Goal: Task Accomplishment & Management: Manage account settings

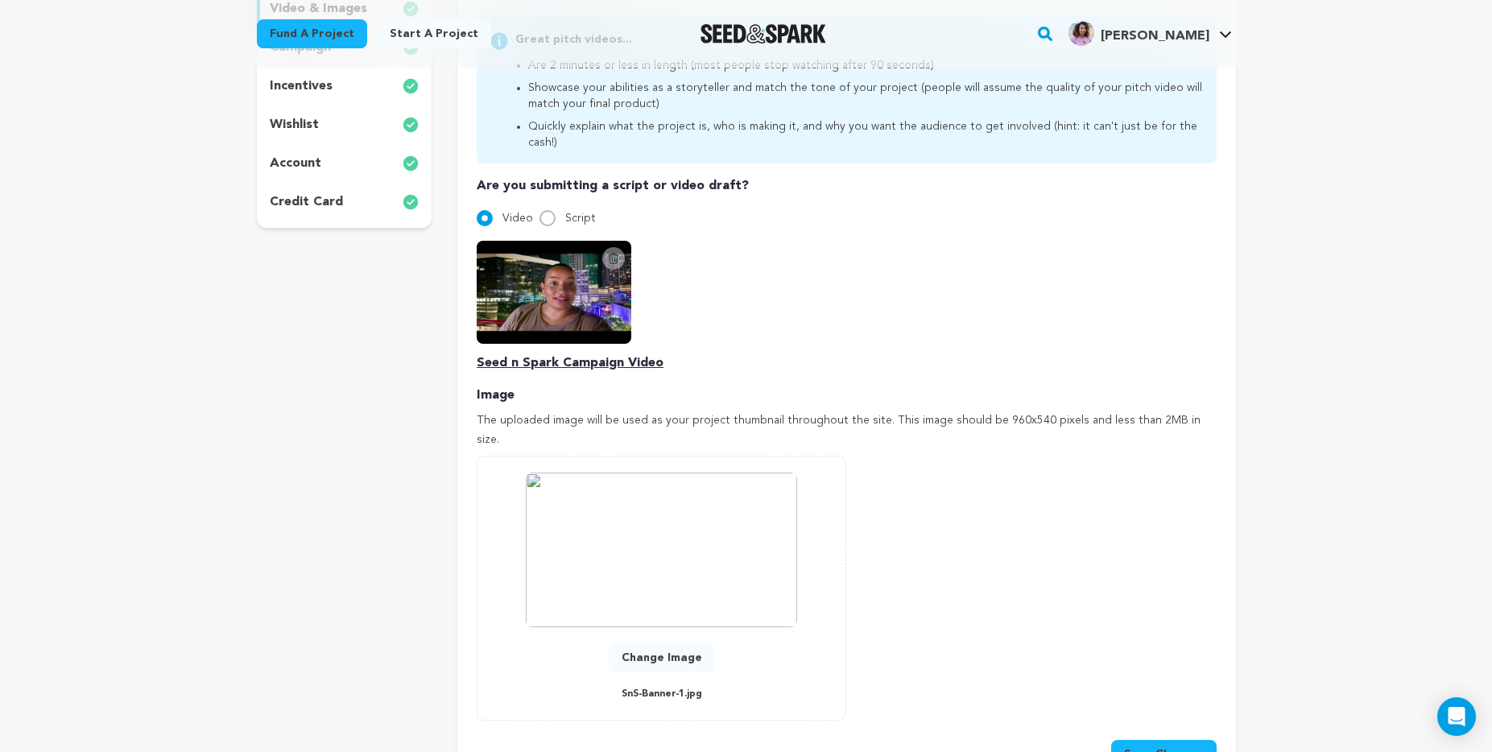
scroll to position [436, 0]
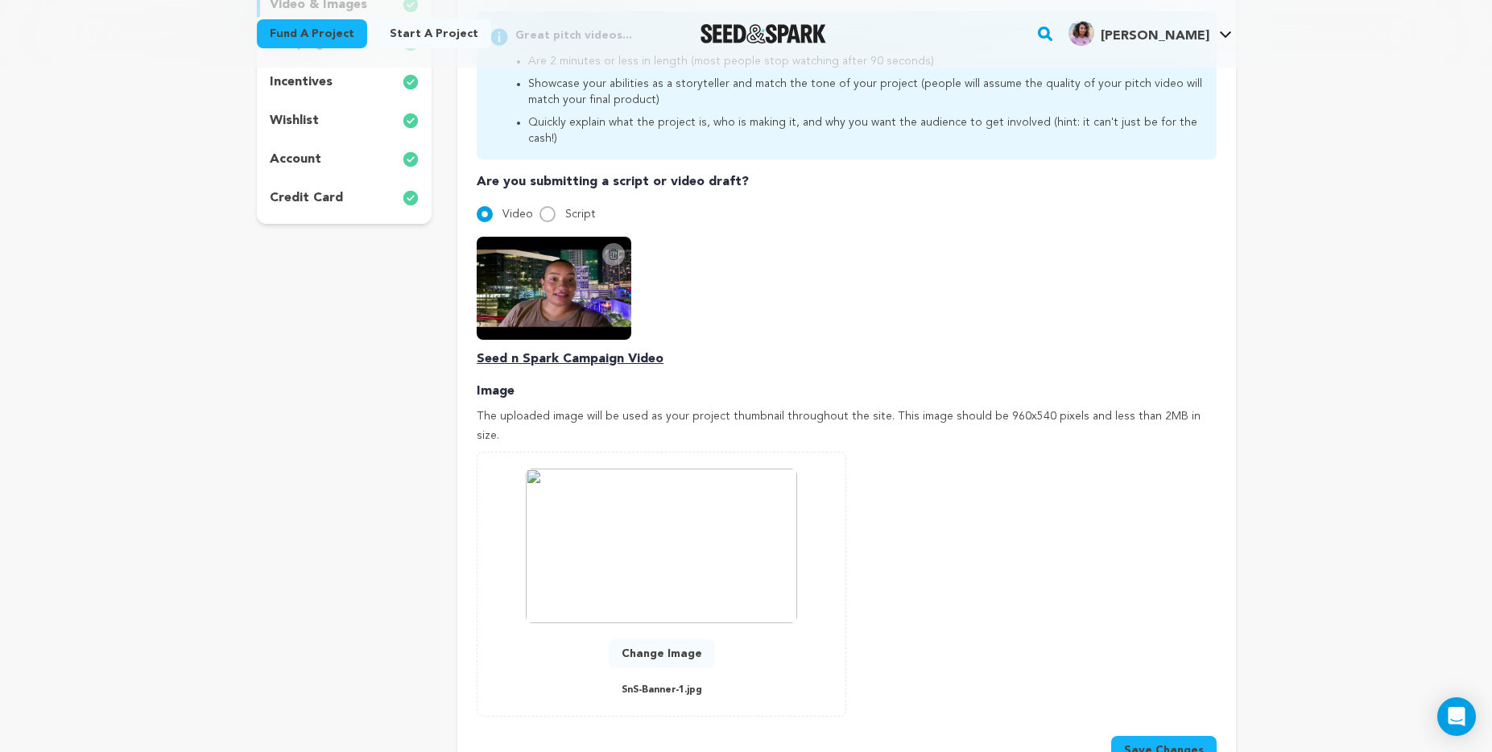
click at [1158, 736] on button "Save Changes" at bounding box center [1163, 750] width 105 height 29
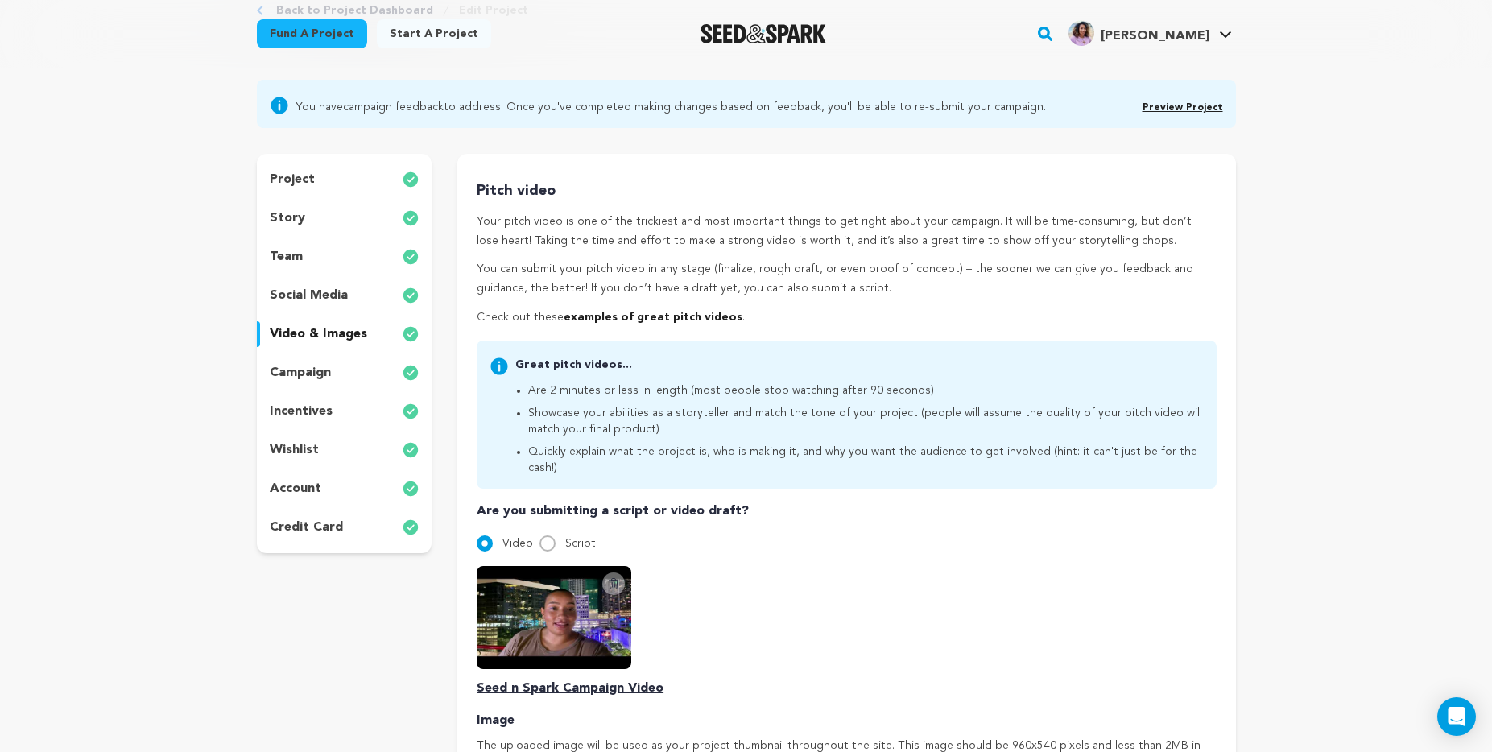
scroll to position [0, 0]
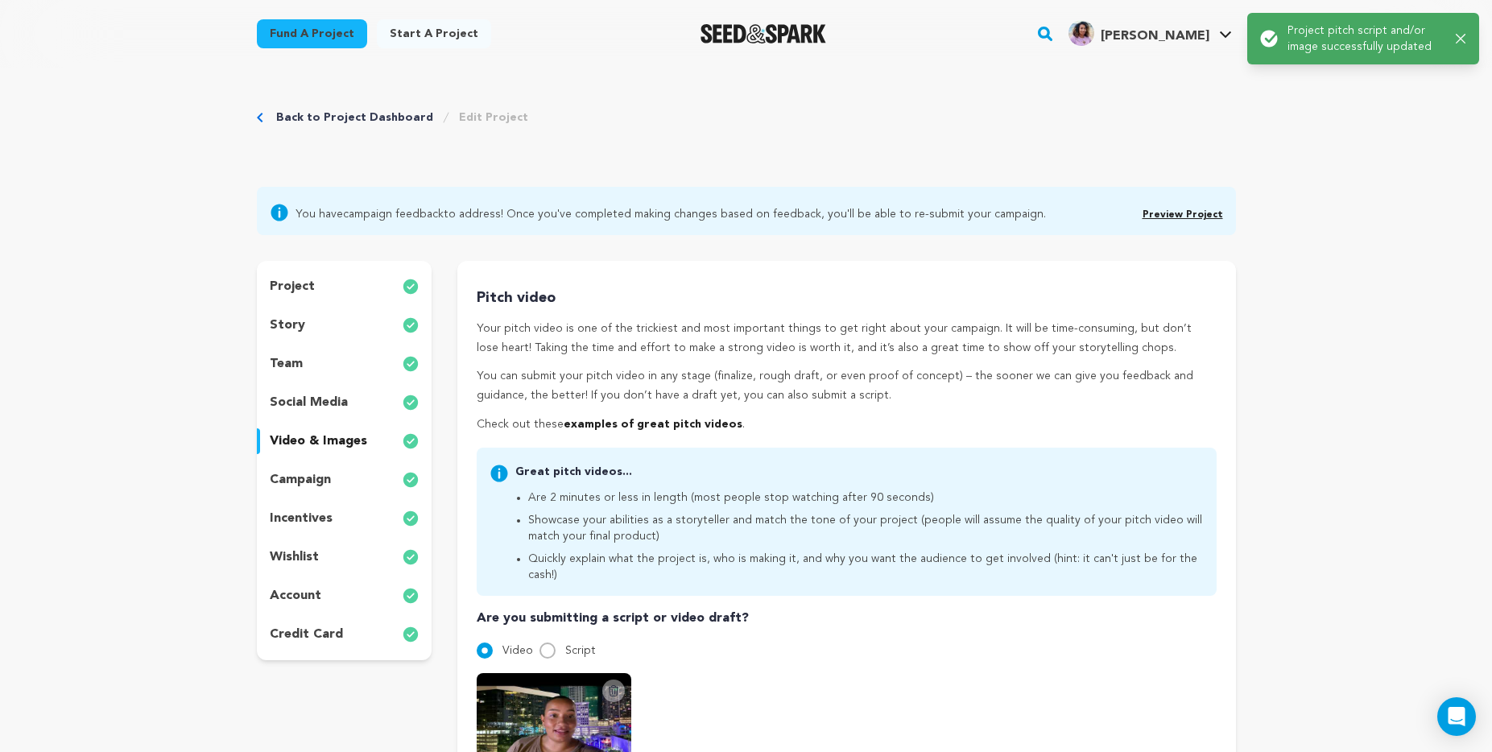
click at [316, 114] on link "Back to Project Dashboard" at bounding box center [354, 117] width 157 height 16
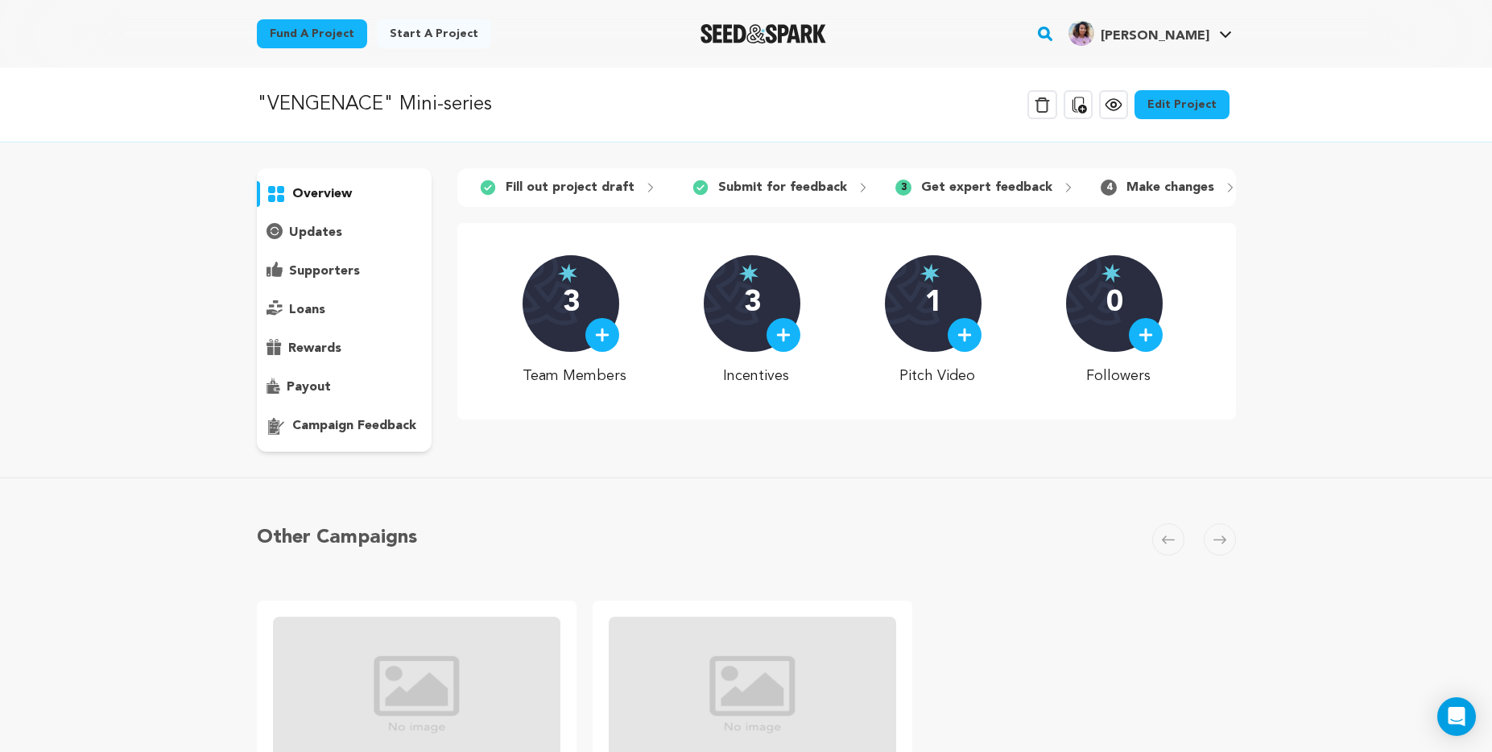
click at [1161, 184] on p "Make changes" at bounding box center [1170, 187] width 88 height 19
click at [1053, 185] on div "3 Get expert feedback" at bounding box center [984, 188] width 205 height 26
